Goal: Task Accomplishment & Management: Use online tool/utility

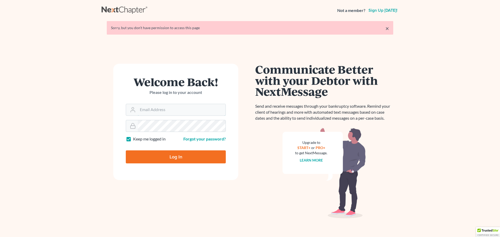
type input "aaron@utahbk.com"
click at [172, 157] on input "Log In" at bounding box center [176, 157] width 100 height 13
type input "Thinking..."
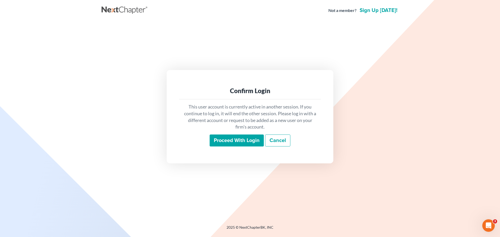
click at [239, 143] on input "Proceed with login" at bounding box center [237, 141] width 54 height 12
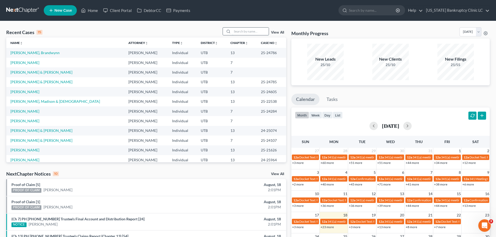
click at [246, 29] on input "search" at bounding box center [250, 32] width 36 height 8
type input "[PERSON_NAME]"
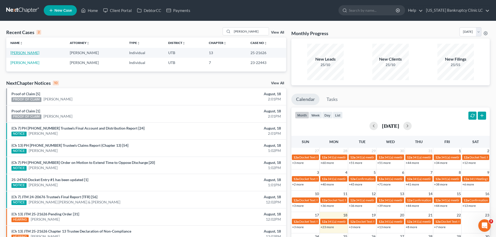
click at [17, 53] on link "[PERSON_NAME]" at bounding box center [24, 53] width 29 height 4
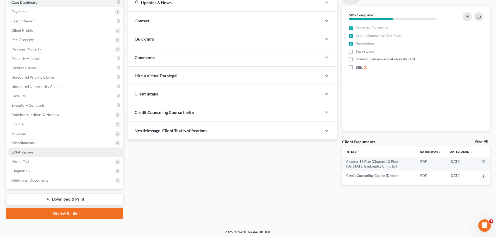
scroll to position [58, 0]
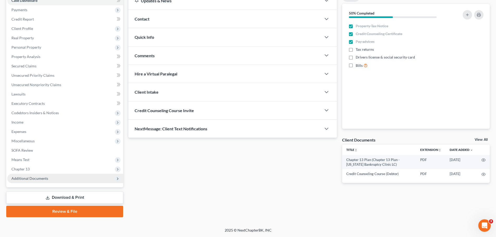
click at [33, 174] on span "Additional Documents" at bounding box center [65, 178] width 116 height 9
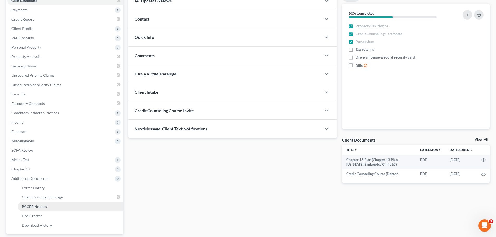
click at [32, 205] on span "PACER Notices" at bounding box center [34, 206] width 25 height 4
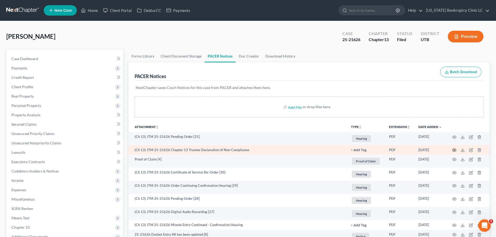
click at [454, 151] on icon "button" at bounding box center [454, 150] width 4 height 4
